Goal: Task Accomplishment & Management: Use online tool/utility

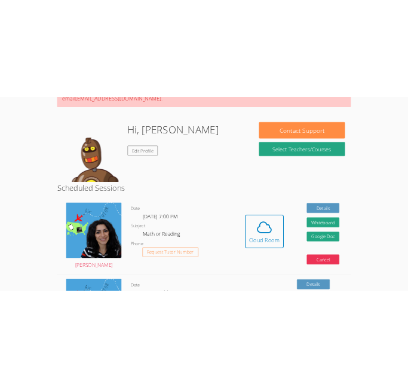
scroll to position [167, 0]
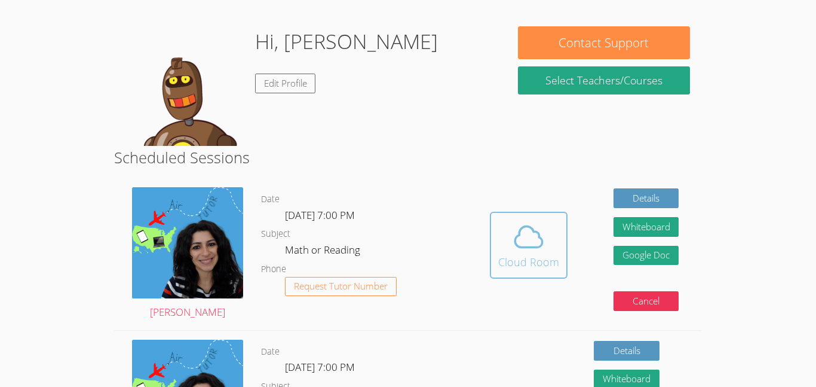
click at [530, 226] on icon at bounding box center [528, 236] width 33 height 33
click at [614, 237] on button "Whiteboard" at bounding box center [647, 227] width 66 height 20
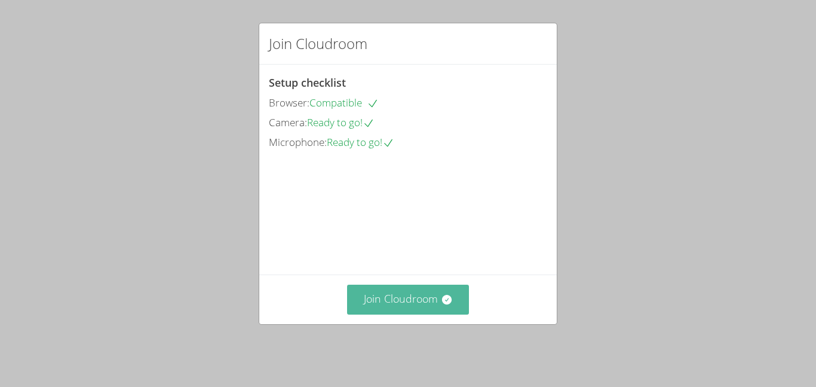
click at [415, 303] on button "Join Cloudroom" at bounding box center [408, 298] width 122 height 29
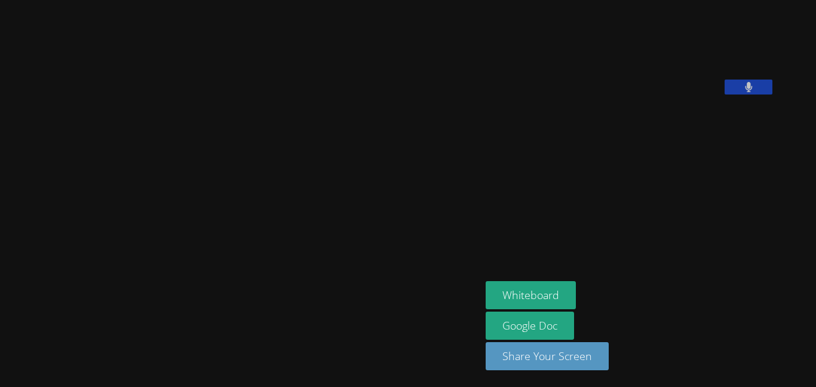
click at [330, 302] on video at bounding box center [240, 169] width 179 height 265
click at [330, 297] on video at bounding box center [240, 169] width 179 height 265
click at [330, 82] on video at bounding box center [240, 169] width 179 height 265
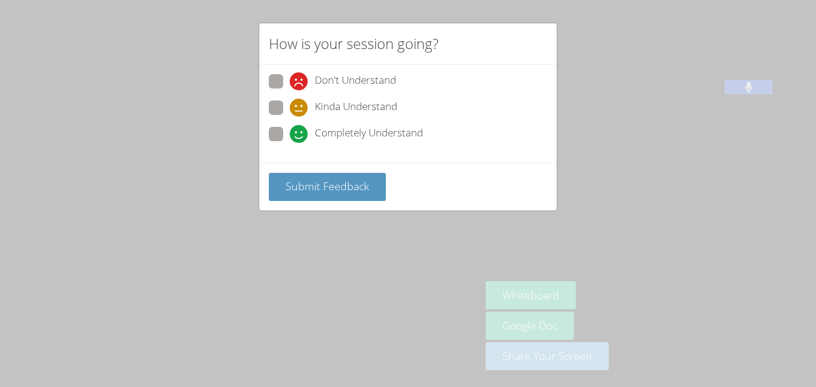
click at [290, 143] on span at bounding box center [290, 143] width 0 height 0
click at [290, 128] on input "Completely Understand" at bounding box center [295, 132] width 10 height 10
radio input "true"
click at [290, 143] on span at bounding box center [290, 143] width 0 height 0
click at [290, 128] on input "Completely Understand" at bounding box center [295, 132] width 10 height 10
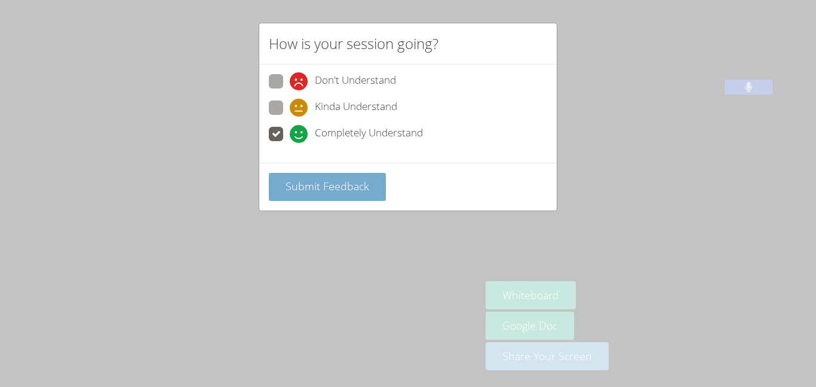
click at [302, 183] on span "Submit Feedback" at bounding box center [328, 186] width 84 height 14
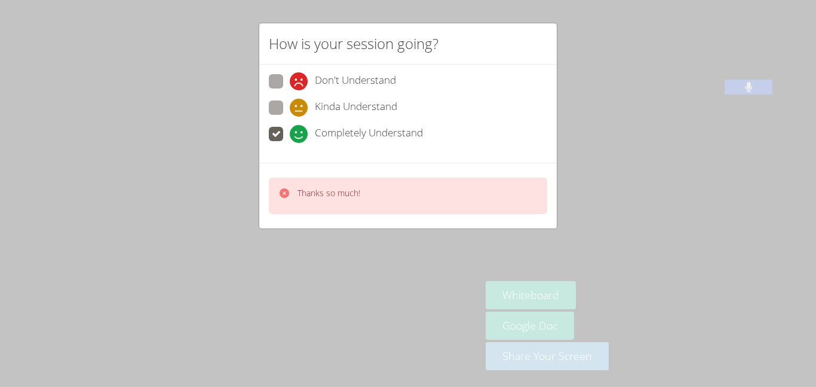
click at [283, 187] on icon at bounding box center [284, 193] width 12 height 12
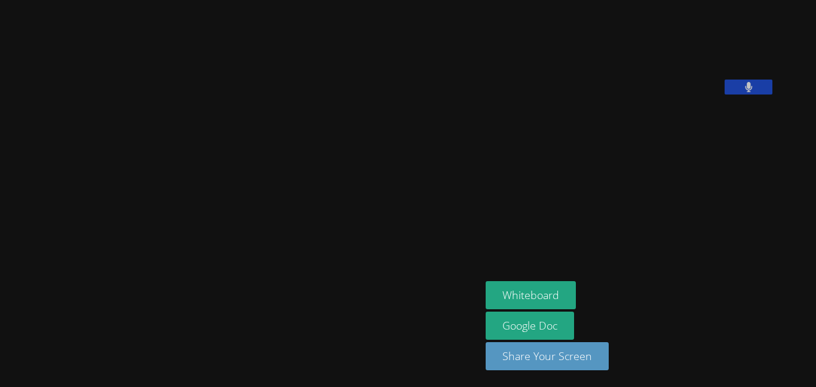
click at [283, 186] on video at bounding box center [240, 169] width 179 height 265
click at [314, 251] on video at bounding box center [240, 169] width 179 height 265
